Goal: Find specific page/section: Find specific page/section

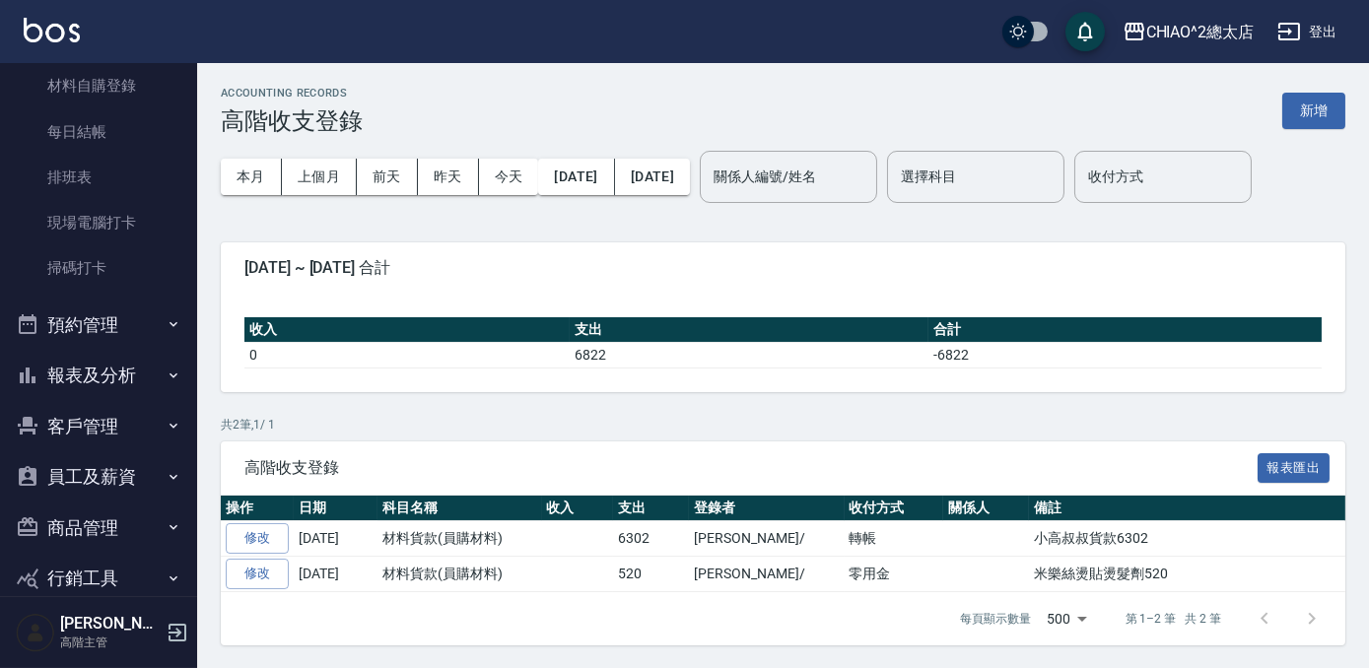
scroll to position [466, 0]
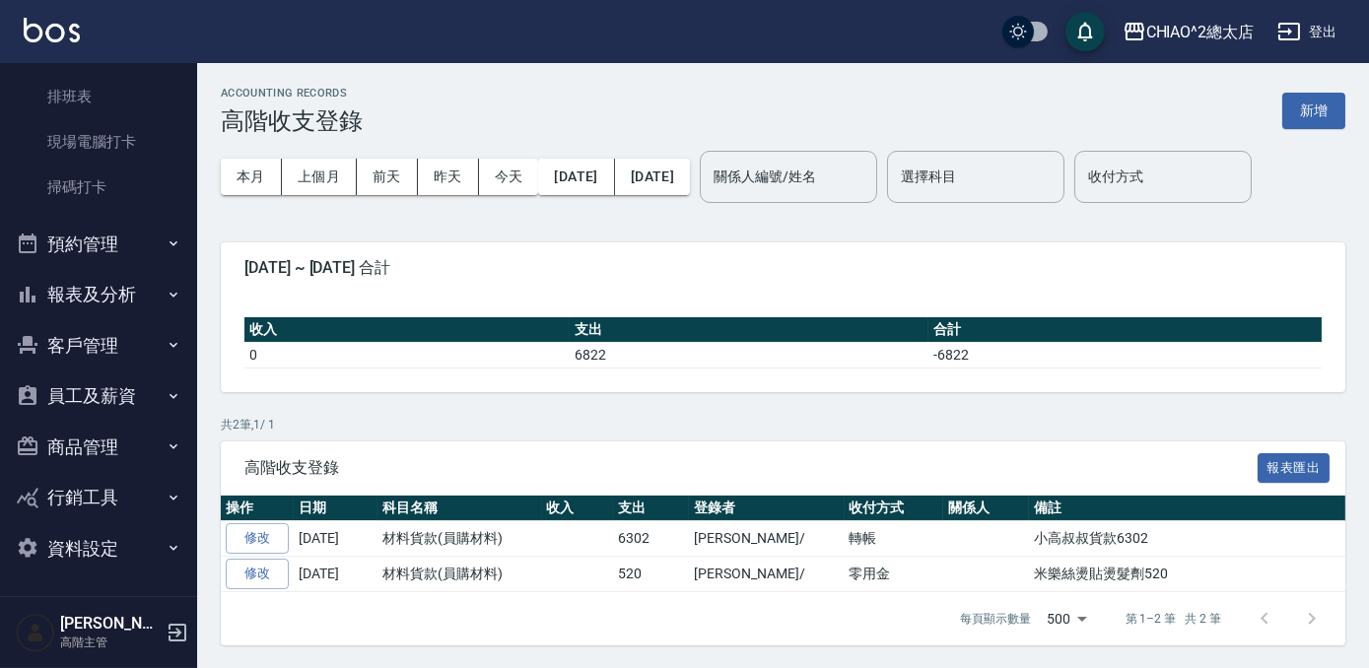
click at [89, 280] on button "報表及分析" at bounding box center [98, 294] width 181 height 51
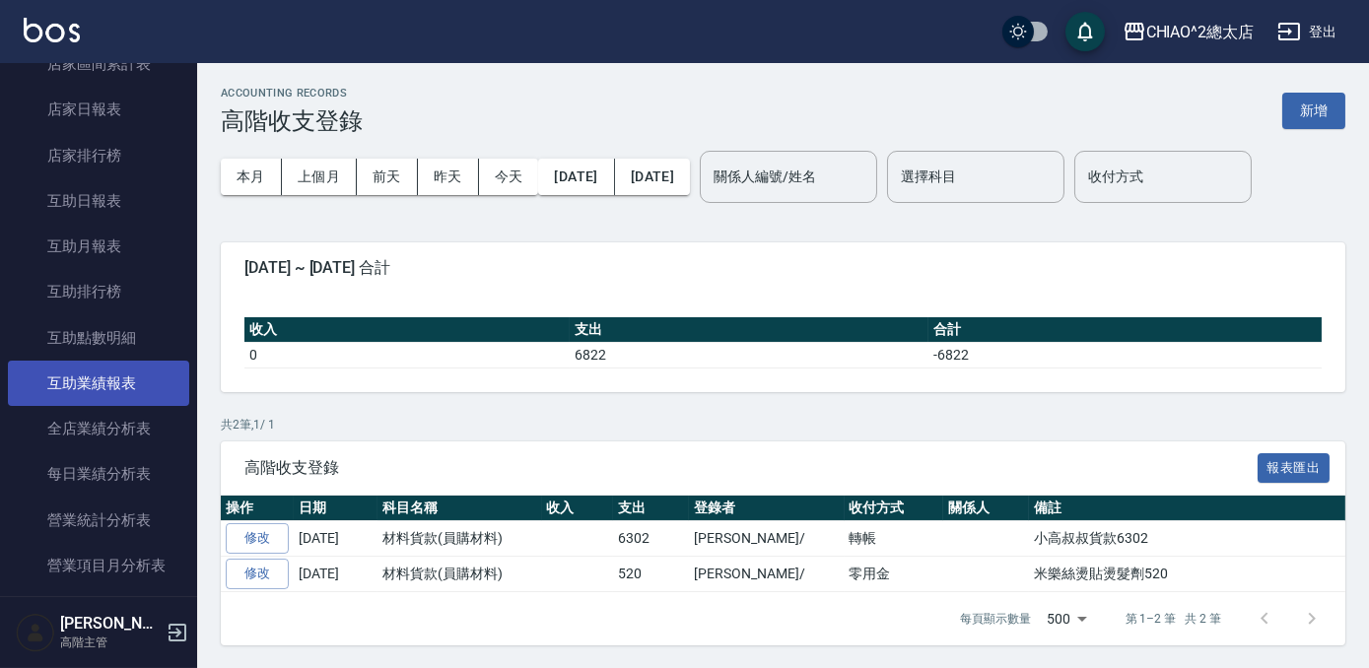
scroll to position [1003, 0]
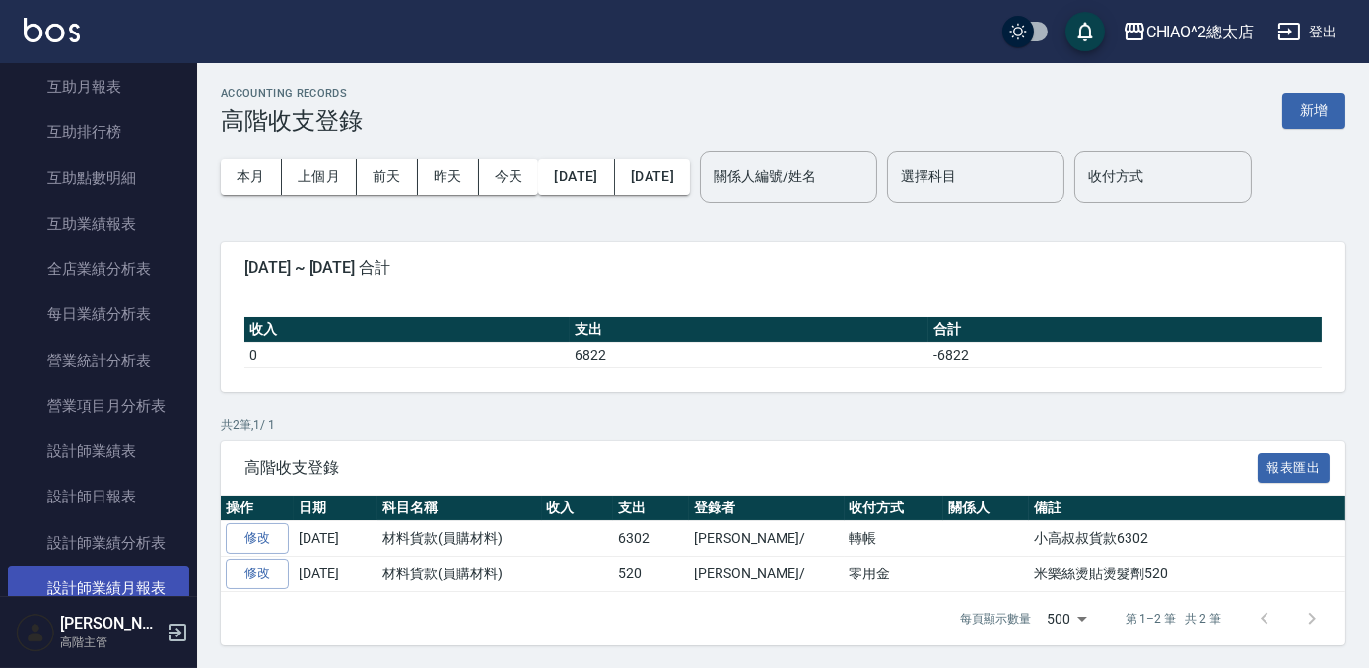
click at [128, 579] on link "設計師業績月報表" at bounding box center [98, 588] width 181 height 45
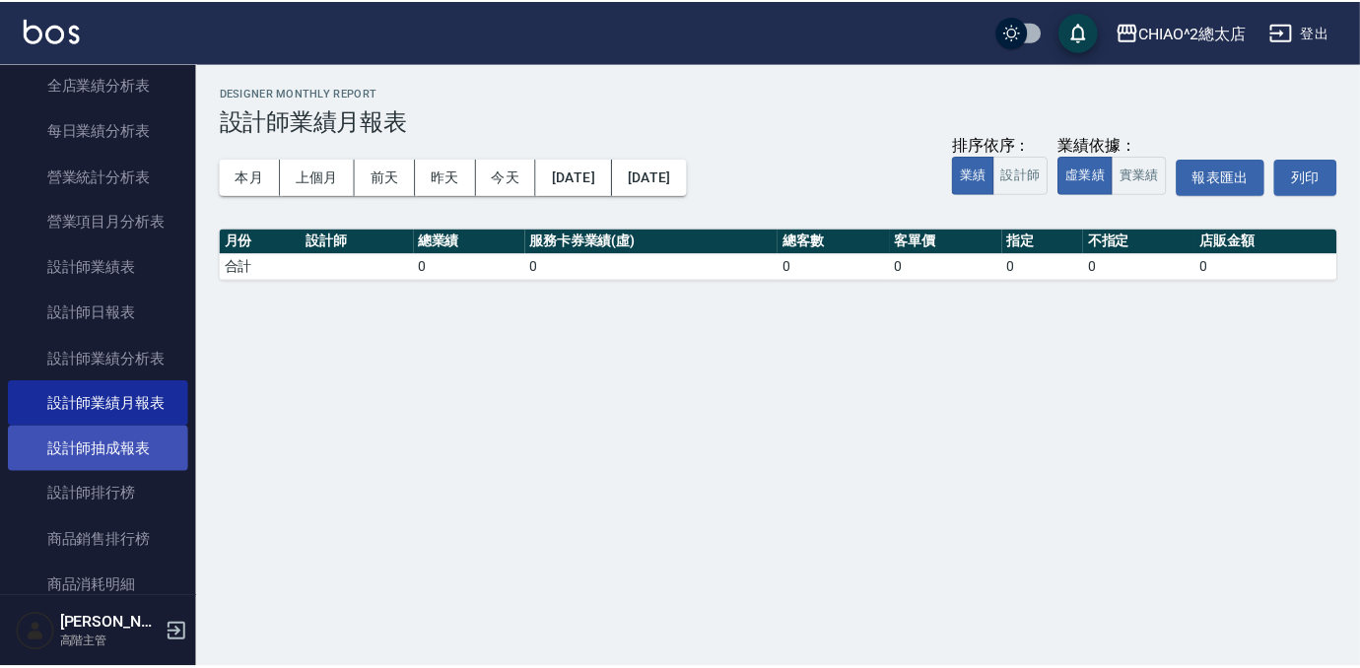
scroll to position [1272, 0]
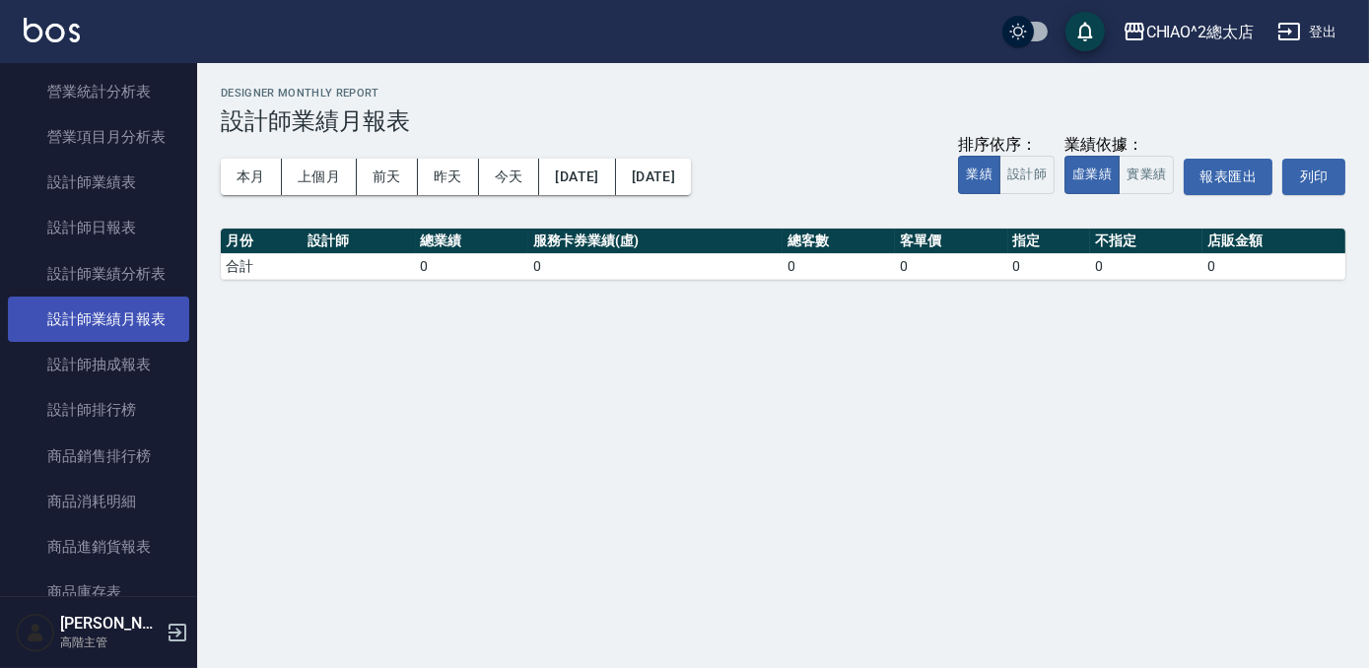
click at [120, 311] on link "設計師業績月報表" at bounding box center [98, 319] width 181 height 45
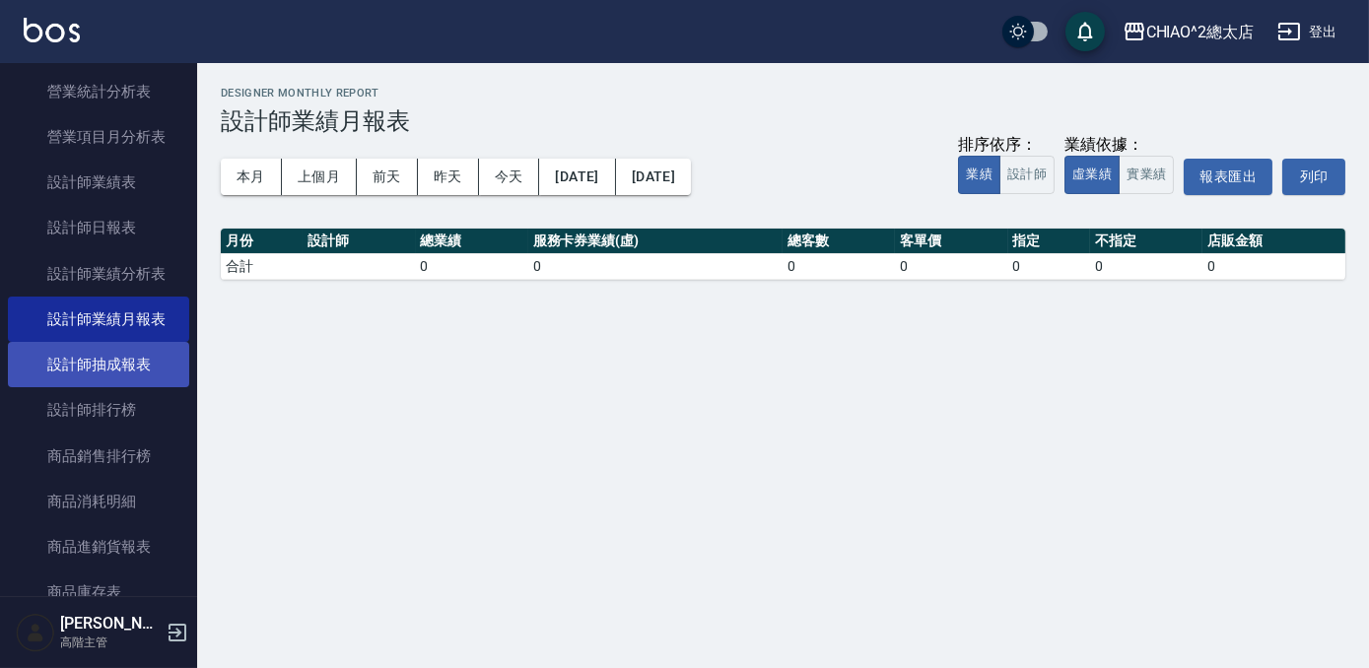
click at [112, 365] on link "設計師抽成報表" at bounding box center [98, 364] width 181 height 45
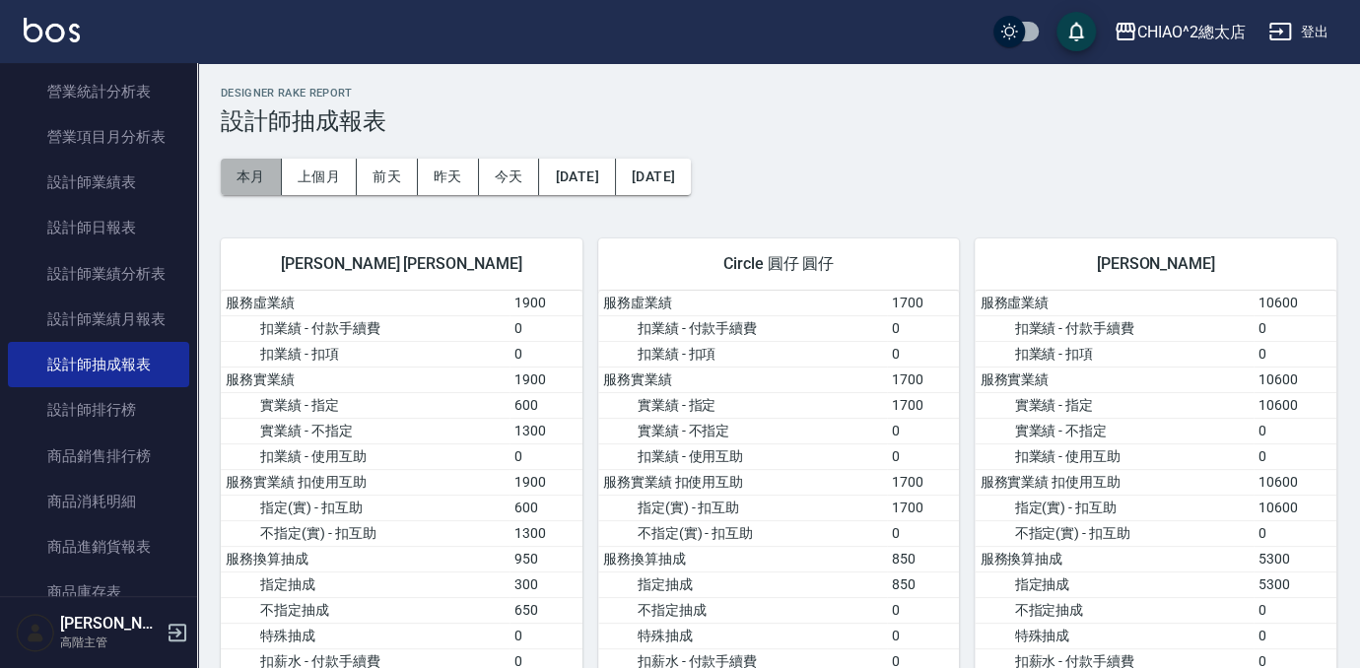
click at [253, 186] on button "本月" at bounding box center [251, 177] width 61 height 36
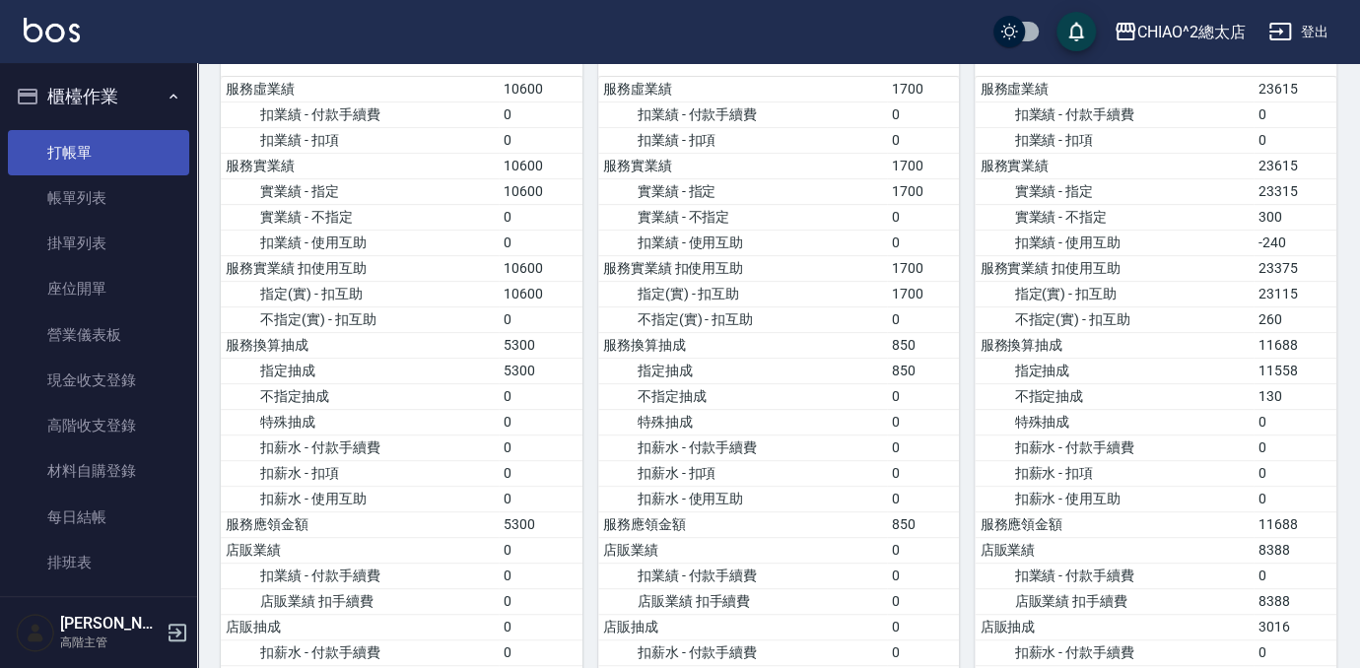
click at [67, 151] on link "打帳單" at bounding box center [98, 152] width 181 height 45
